Goal: Task Accomplishment & Management: Manage account settings

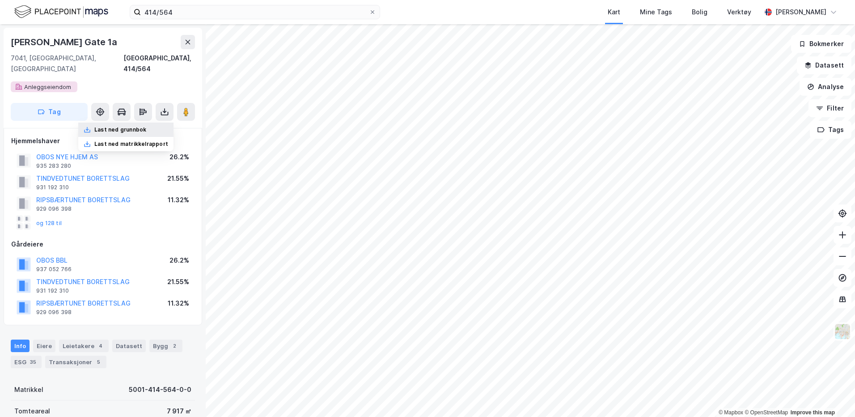
click at [142, 126] on div "Last ned grunnbok" at bounding box center [120, 129] width 52 height 7
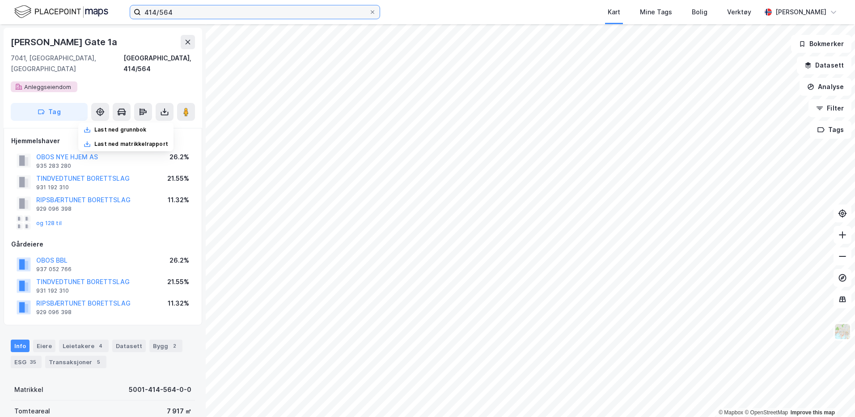
click at [200, 12] on input "414/564" at bounding box center [255, 11] width 228 height 13
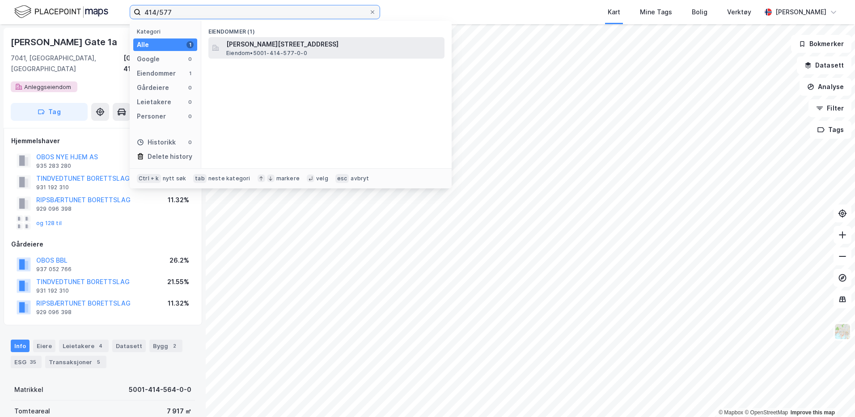
type input "414/577"
click at [266, 58] on div "Haakon VII's gate 5A, 7041, TRONDHEIM, TRONDHEIM Eiendom • 5001-414-577-0-0" at bounding box center [326, 47] width 236 height 21
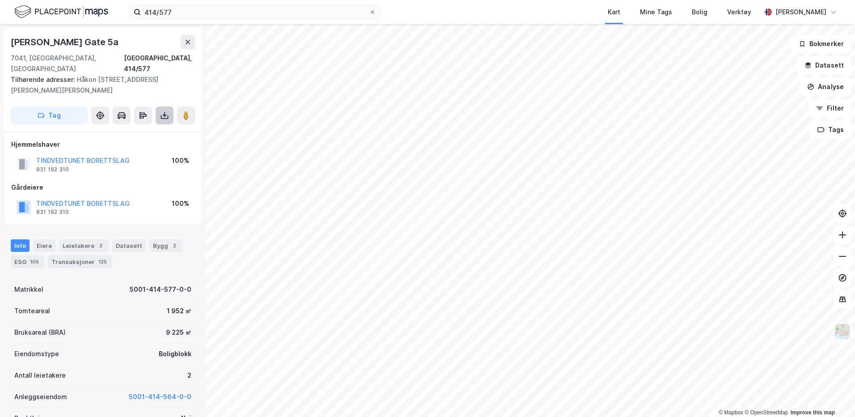
click at [165, 111] on icon at bounding box center [164, 115] width 9 height 9
click at [134, 130] on div "Last ned grunnbok" at bounding box center [120, 133] width 52 height 7
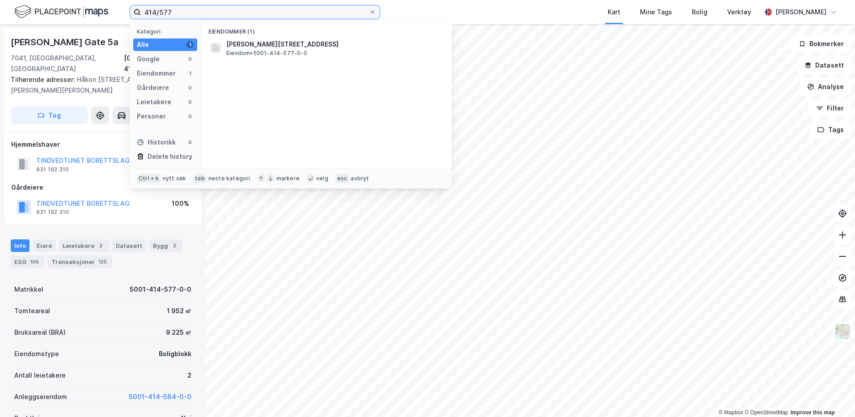
click at [206, 13] on input "414/577" at bounding box center [255, 11] width 228 height 13
click at [64, 167] on div "Hjemmelshaver TINDVEDTUNET BORETTSLAG 931 192 310 100% Gårdeiere TINDVEDTUNET B…" at bounding box center [102, 178] width 183 height 79
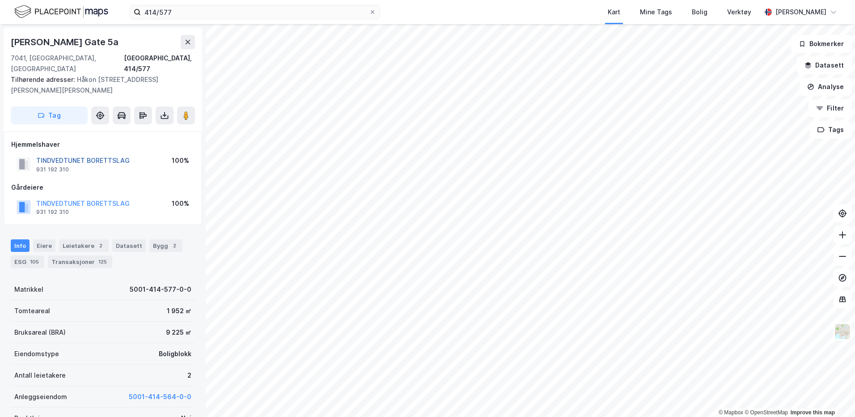
click at [0, 0] on button "TINDVEDTUNET BORETTSLAG" at bounding box center [0, 0] width 0 height 0
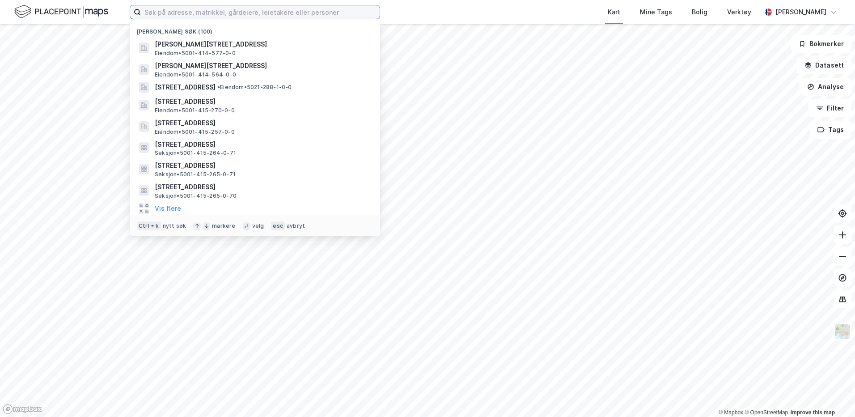
click at [249, 17] on input at bounding box center [260, 11] width 239 height 13
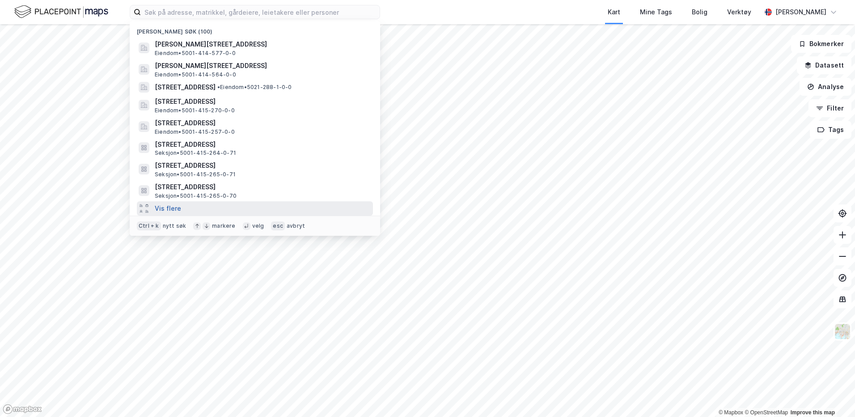
click at [172, 210] on button "Vis flere" at bounding box center [168, 208] width 26 height 11
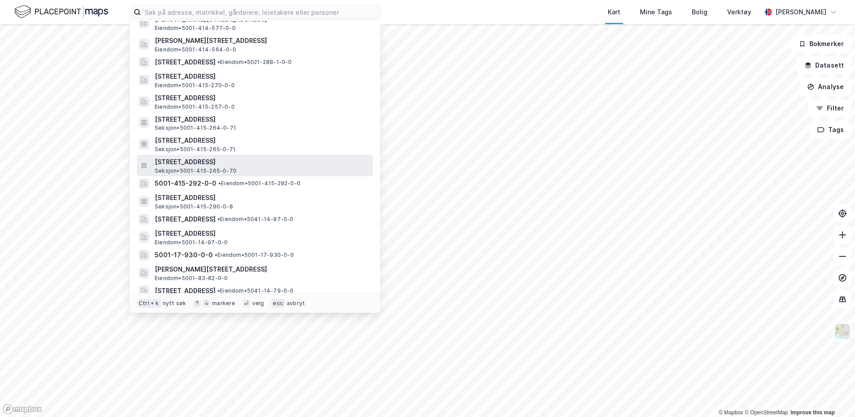
scroll to position [45, 0]
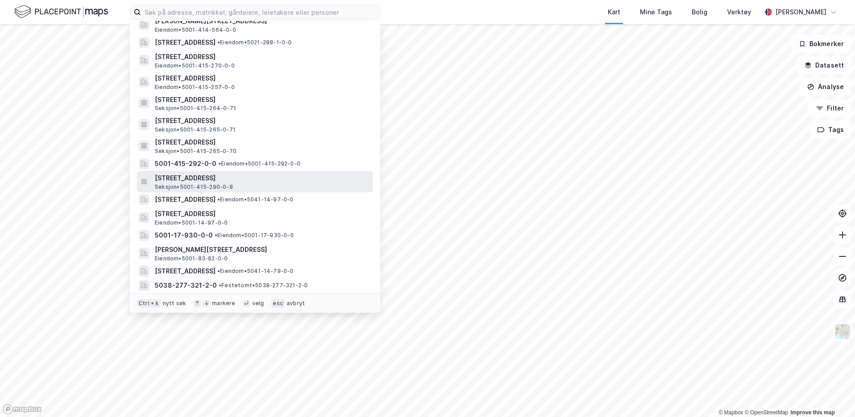
click at [214, 190] on span "Seksjon • 5001-415-290-0-8" at bounding box center [194, 186] width 78 height 7
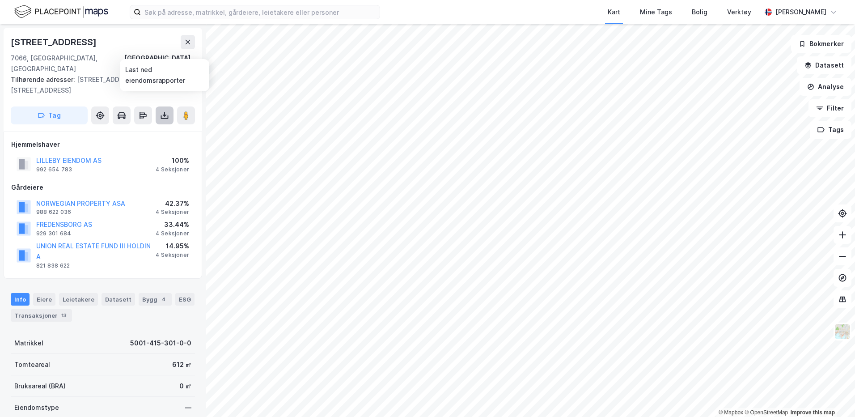
click at [164, 110] on button at bounding box center [165, 115] width 18 height 18
click at [139, 130] on div "Last ned grunnbok" at bounding box center [120, 133] width 52 height 7
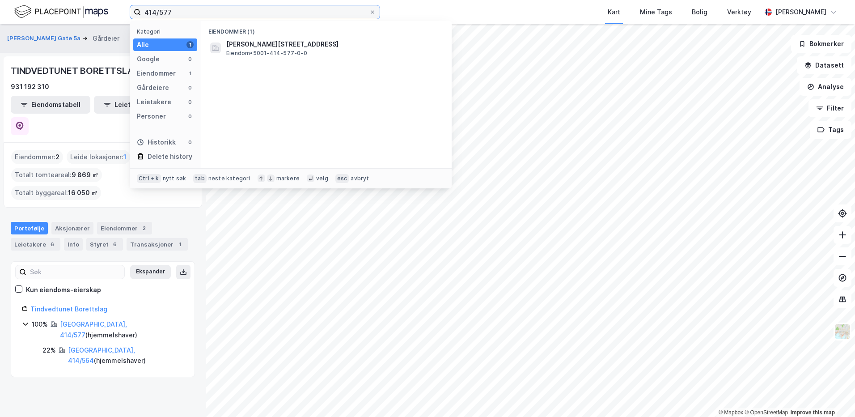
click at [201, 9] on input "414/577" at bounding box center [255, 11] width 228 height 13
click at [218, 13] on input "414/577" at bounding box center [255, 11] width 228 height 13
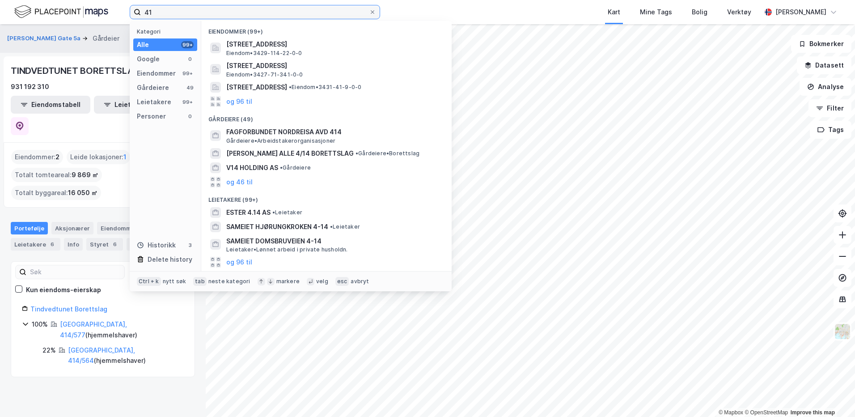
type input "4"
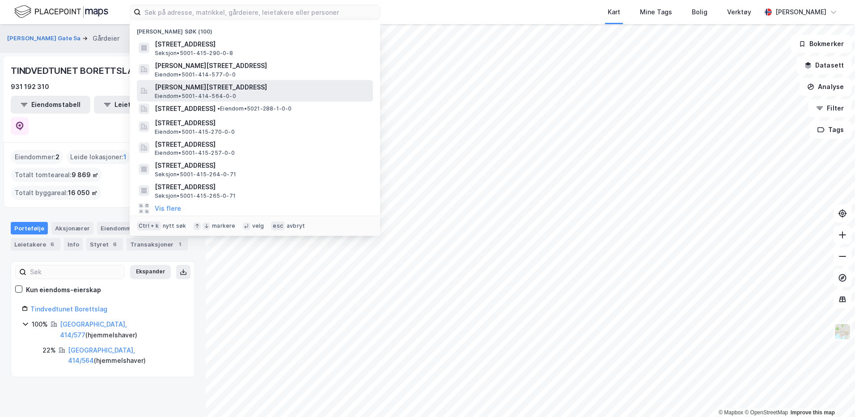
click at [231, 96] on span "Eiendom • 5001-414-564-0-0" at bounding box center [195, 96] width 81 height 7
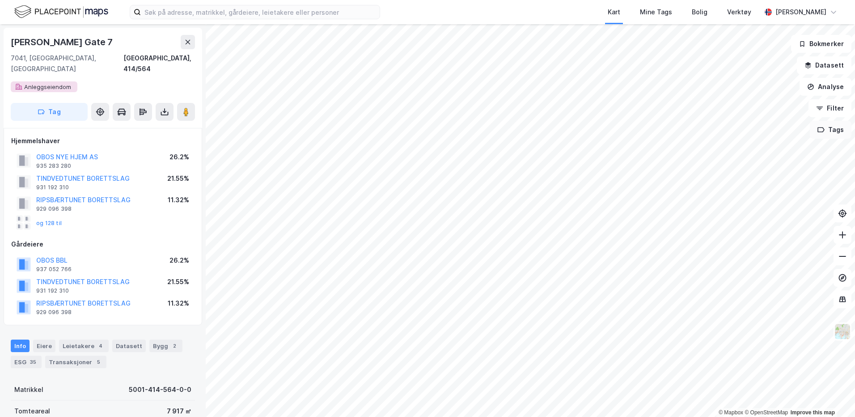
click at [828, 136] on button "Tags" at bounding box center [831, 130] width 42 height 18
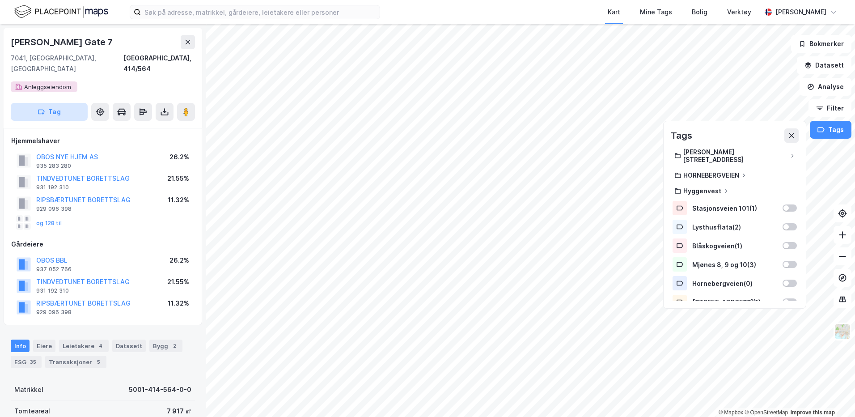
click at [41, 108] on icon "button" at bounding box center [41, 111] width 7 height 7
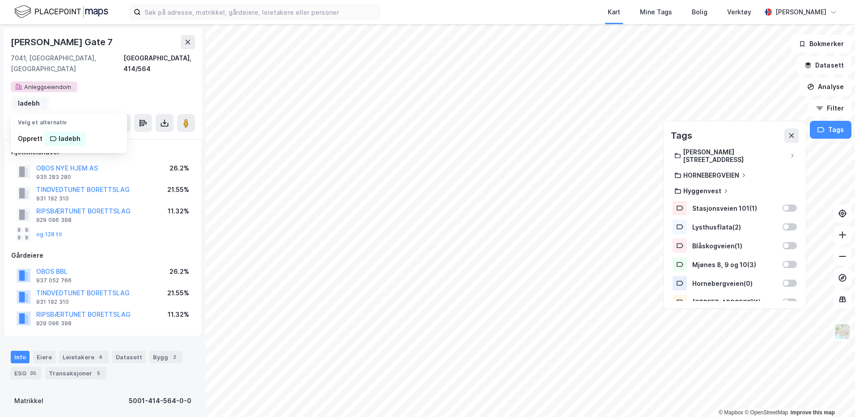
type input "ladebh"
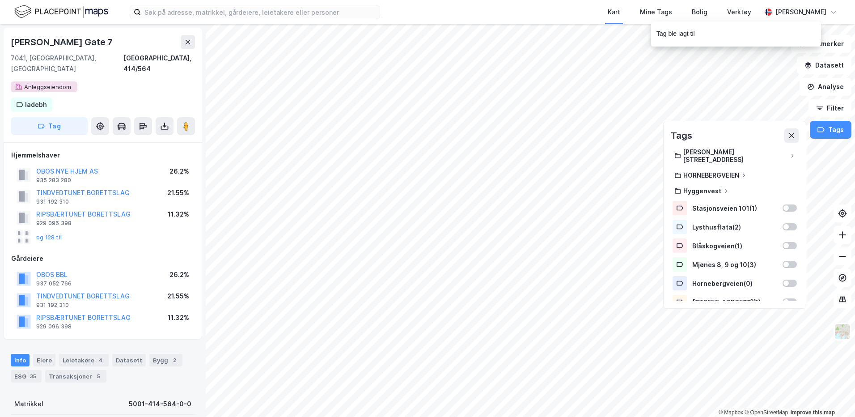
scroll to position [115, 0]
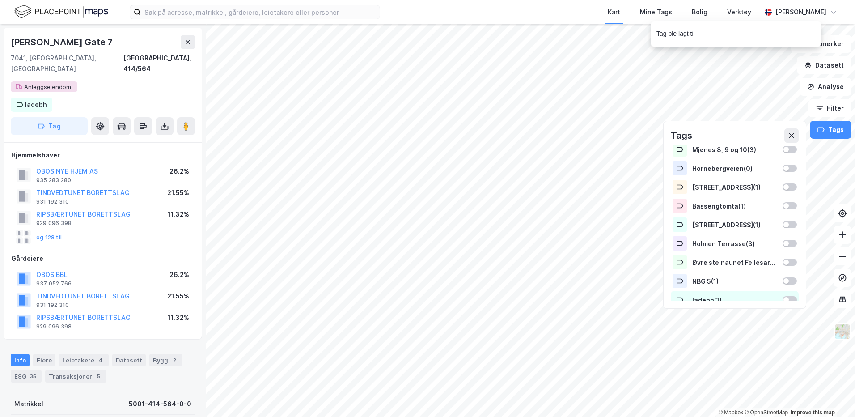
click at [789, 296] on div at bounding box center [790, 299] width 14 height 7
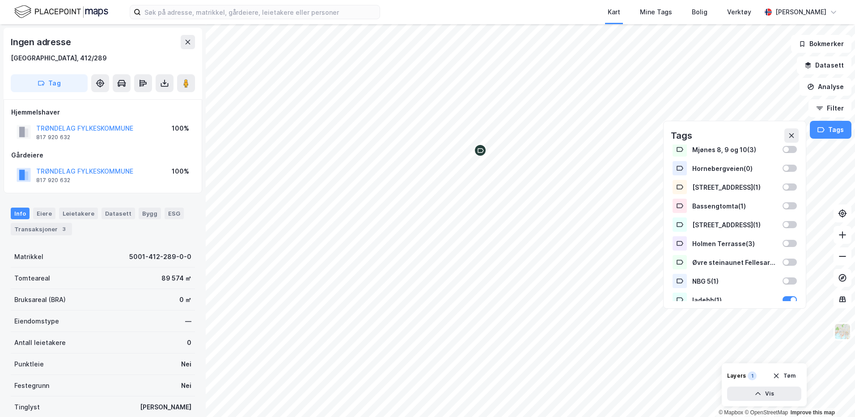
click at [480, 154] on div "Map marker" at bounding box center [480, 150] width 13 height 13
